Goal: Find specific page/section: Find specific page/section

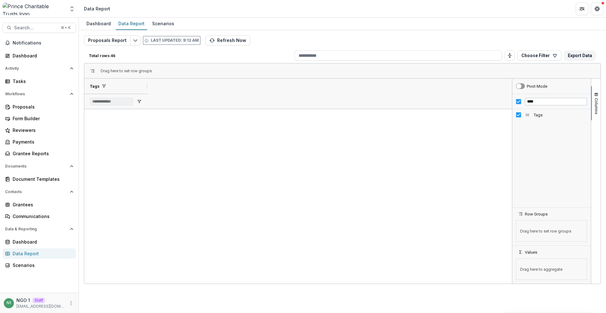
scroll to position [435, 0]
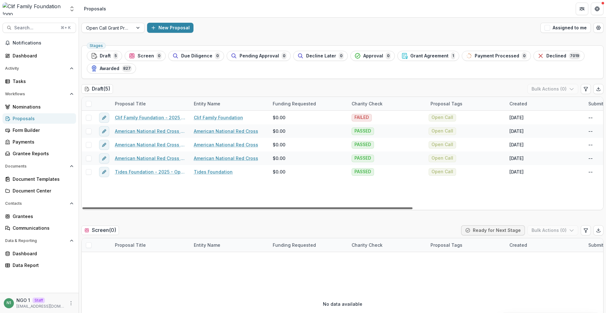
drag, startPoint x: 348, startPoint y: 210, endPoint x: 399, endPoint y: 207, distance: 51.5
click at [401, 204] on div "Proposal Title Entity Name Funding Requested Charity Check Proposal Tags Create…" at bounding box center [342, 154] width 522 height 114
drag, startPoint x: 392, startPoint y: 208, endPoint x: 333, endPoint y: 200, distance: 60.1
click at [334, 207] on div at bounding box center [247, 208] width 330 height 2
drag, startPoint x: 533, startPoint y: 54, endPoint x: 528, endPoint y: 62, distance: 9.8
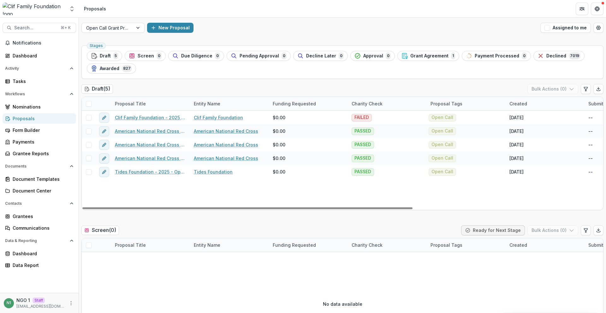
click at [537, 54] on div "Declined 7019" at bounding box center [558, 55] width 43 height 7
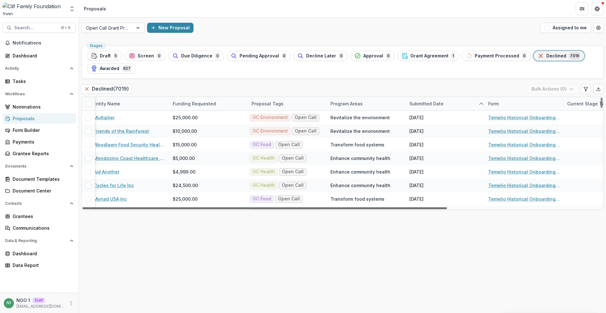
scroll to position [0, 218]
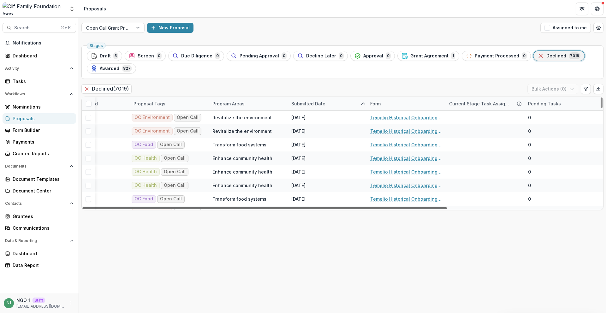
drag, startPoint x: 320, startPoint y: 209, endPoint x: 483, endPoint y: 209, distance: 163.8
click at [447, 209] on div at bounding box center [264, 208] width 364 height 2
click at [381, 107] on div "Form" at bounding box center [405, 104] width 79 height 14
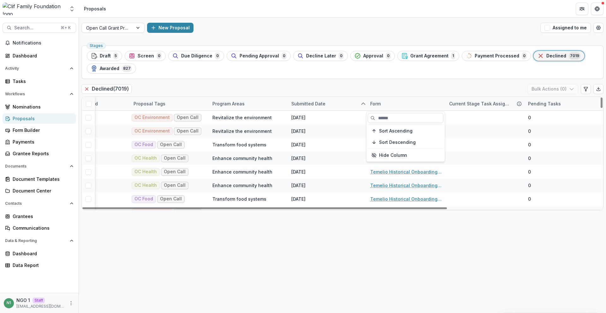
click at [381, 107] on div "Form" at bounding box center [375, 103] width 18 height 7
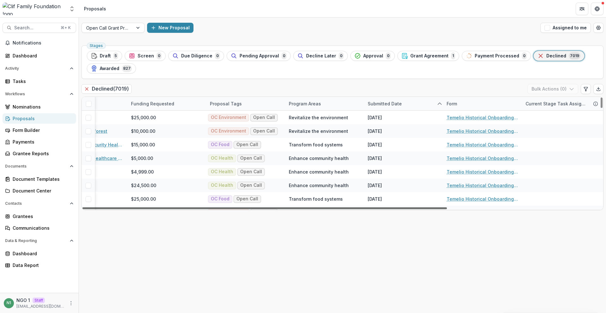
scroll to position [0, 0]
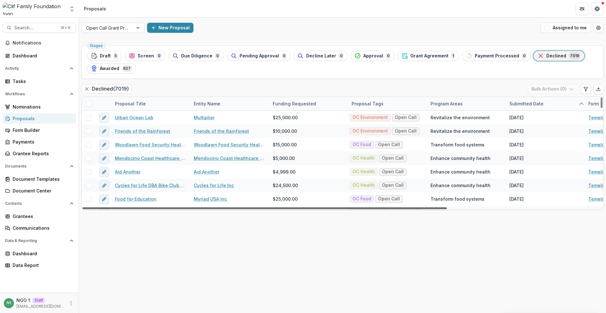
drag, startPoint x: 331, startPoint y: 210, endPoint x: 163, endPoint y: 213, distance: 167.3
click at [163, 209] on div at bounding box center [264, 208] width 364 height 2
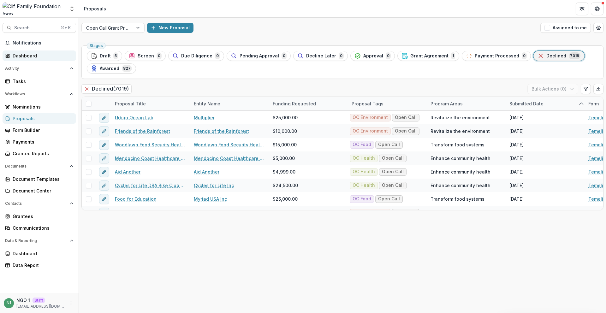
click at [33, 58] on div "Dashboard" at bounding box center [42, 55] width 58 height 7
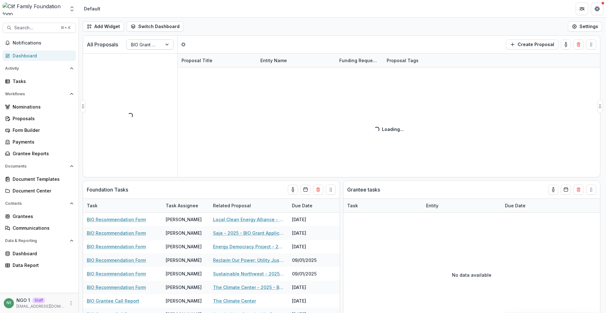
click at [145, 44] on div at bounding box center [144, 45] width 27 height 8
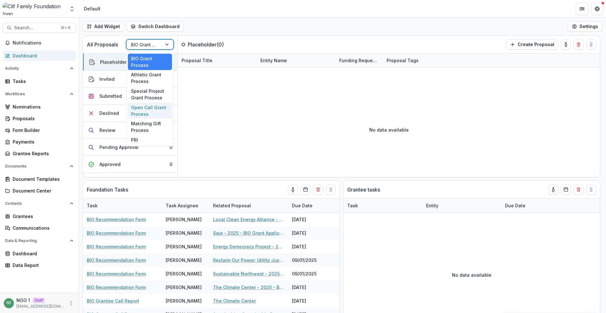
click at [162, 109] on div "Open Call Grant Process" at bounding box center [150, 111] width 44 height 16
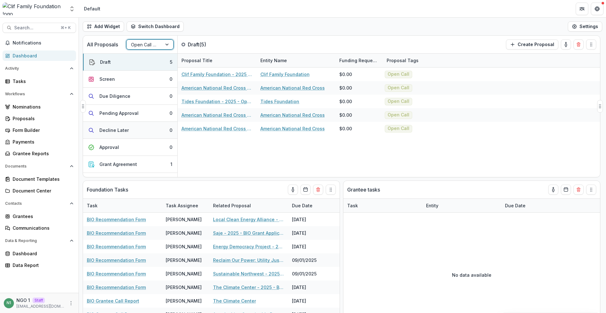
scroll to position [47, 0]
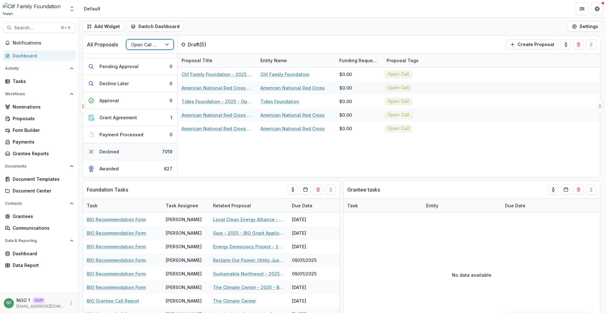
click at [152, 155] on button "Declined 7019" at bounding box center [130, 151] width 94 height 17
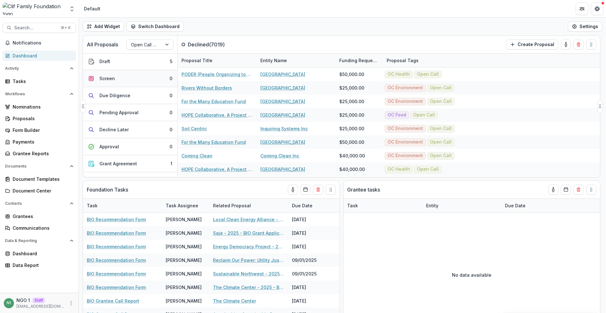
scroll to position [0, 0]
click at [156, 46] on div at bounding box center [144, 45] width 27 height 8
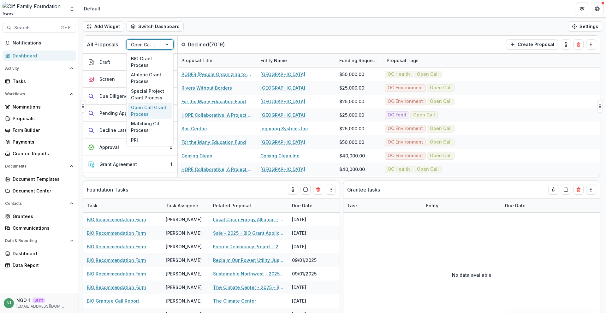
click at [156, 46] on div at bounding box center [144, 45] width 27 height 8
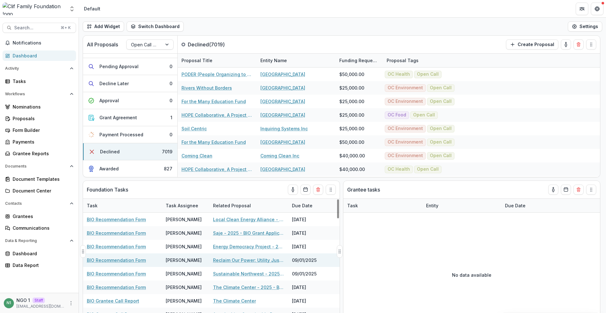
drag, startPoint x: 85, startPoint y: 251, endPoint x: 155, endPoint y: 237, distance: 71.5
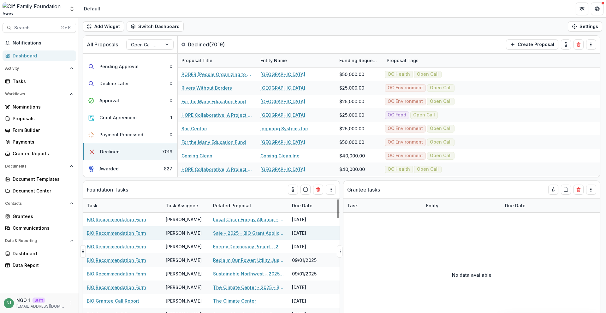
click at [178, 255] on div "Foundation Tasks Task Task Assignee Related Proposal Due Date BIO Recommendatio…" at bounding box center [211, 251] width 257 height 142
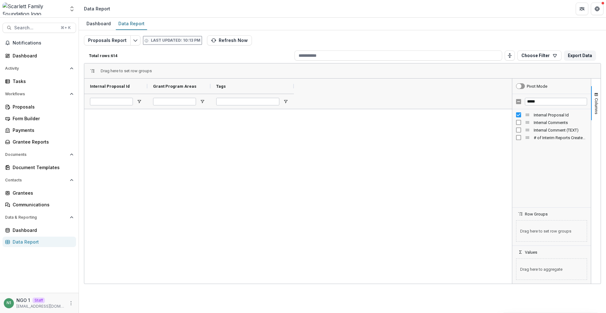
scroll to position [1012, 0]
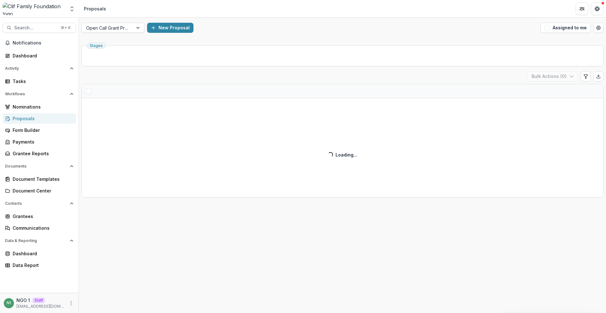
click at [117, 27] on div at bounding box center [107, 28] width 42 height 8
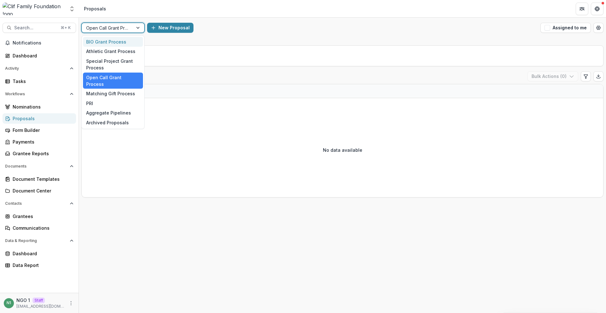
click at [112, 44] on div "BIO Grant Process" at bounding box center [113, 42] width 60 height 10
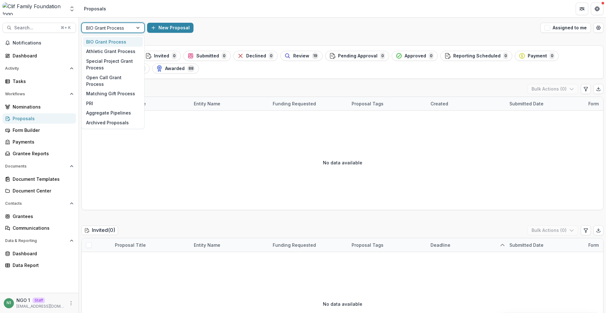
click at [111, 25] on div at bounding box center [107, 28] width 42 height 8
click at [104, 52] on div "Athletic Grant Process" at bounding box center [113, 52] width 60 height 10
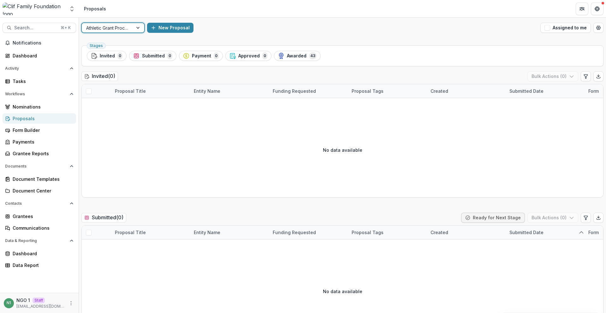
click at [112, 29] on div at bounding box center [107, 28] width 42 height 8
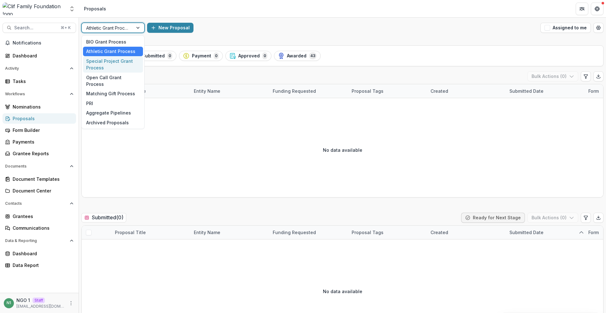
click at [110, 61] on div "Special Project Grant Process" at bounding box center [113, 64] width 60 height 16
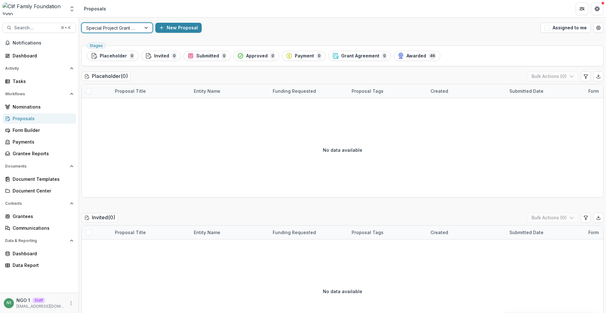
click at [112, 28] on div at bounding box center [111, 28] width 50 height 8
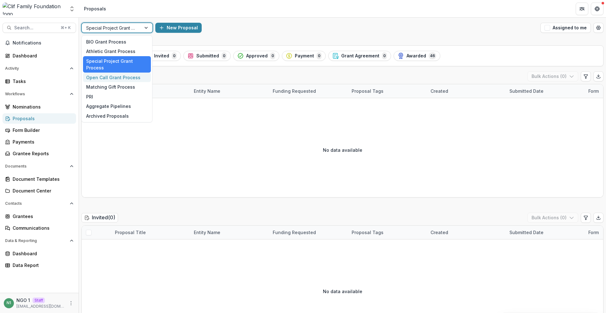
click at [104, 77] on div "Open Call Grant Process" at bounding box center [117, 78] width 68 height 10
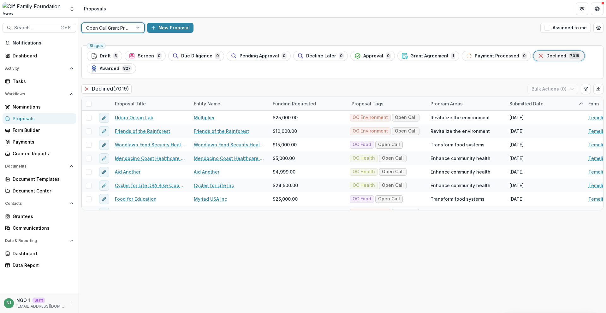
click at [116, 90] on h2 "Declined ( 7019 )" at bounding box center [106, 88] width 50 height 9
drag, startPoint x: 116, startPoint y: 90, endPoint x: 130, endPoint y: 89, distance: 13.9
click at [130, 89] on h2 "Declined ( 7019 )" at bounding box center [106, 88] width 50 height 9
click at [127, 91] on h2 "Declined ( 7019 )" at bounding box center [106, 88] width 50 height 9
drag, startPoint x: 125, startPoint y: 89, endPoint x: 117, endPoint y: 88, distance: 8.0
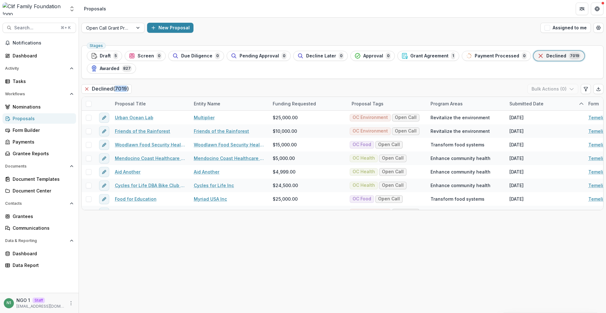
click at [117, 88] on h2 "Declined ( 7019 )" at bounding box center [106, 88] width 50 height 9
drag, startPoint x: 118, startPoint y: 90, endPoint x: 127, endPoint y: 91, distance: 8.9
click at [127, 91] on h2 "Declined ( 7019 )" at bounding box center [106, 88] width 50 height 9
drag, startPoint x: 127, startPoint y: 91, endPoint x: 126, endPoint y: 94, distance: 3.8
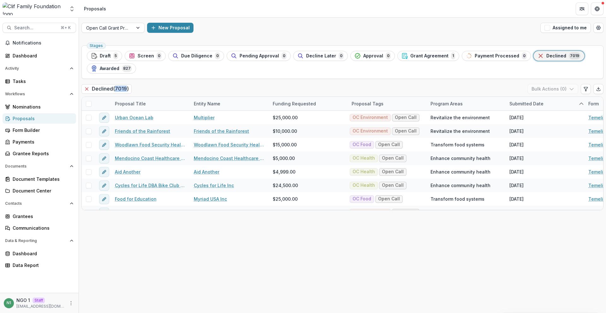
click at [127, 91] on h2 "Declined ( 7019 )" at bounding box center [106, 88] width 50 height 9
drag, startPoint x: 109, startPoint y: 40, endPoint x: 148, endPoint y: 85, distance: 59.1
click at [148, 85] on div "Open Call Grant Process New Proposal Assigned to me Stages Draft 5 Screen 0 Due…" at bounding box center [342, 165] width 527 height 295
click at [101, 53] on span "Draft" at bounding box center [105, 55] width 11 height 5
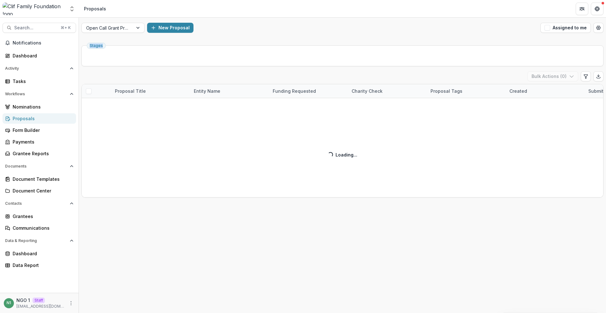
click at [115, 44] on div "Stages Draft ( 5 ) Bulk Actions ( 0 ) Proposal Title Entity Name Funding Reques…" at bounding box center [342, 178] width 527 height 270
drag, startPoint x: 346, startPoint y: 156, endPoint x: 357, endPoint y: 155, distance: 10.7
click at [357, 155] on div "Draft ( 5 ) Bulk Actions ( 0 ) Proposal Title Entity Name Funding Requested Cha…" at bounding box center [342, 134] width 522 height 126
click at [356, 155] on div "Draft ( 5 ) Bulk Actions ( 0 ) Proposal Title Entity Name Funding Requested Cha…" at bounding box center [342, 134] width 522 height 126
